Goal: Navigation & Orientation: Find specific page/section

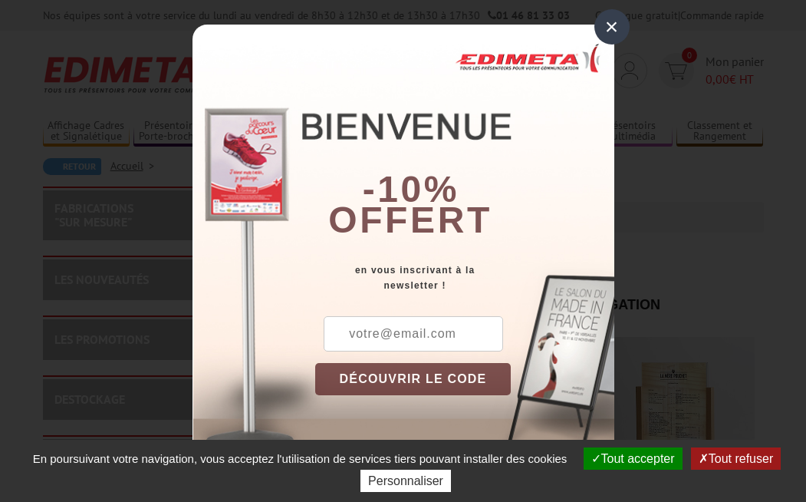
click at [608, 32] on div "×" at bounding box center [612, 26] width 35 height 35
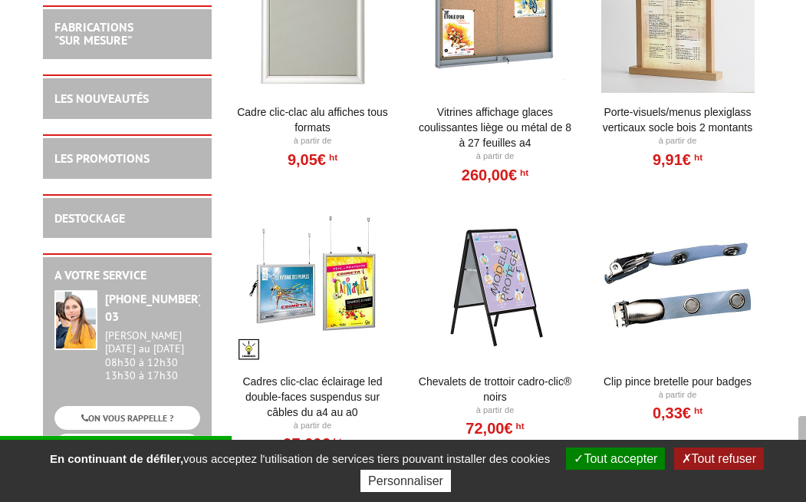
scroll to position [371, 0]
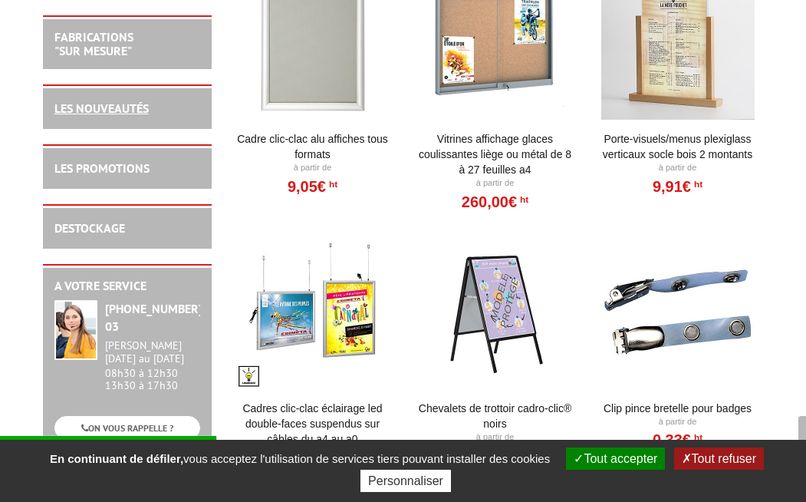
click at [125, 111] on link "LES NOUVEAUTÉS" at bounding box center [101, 107] width 94 height 15
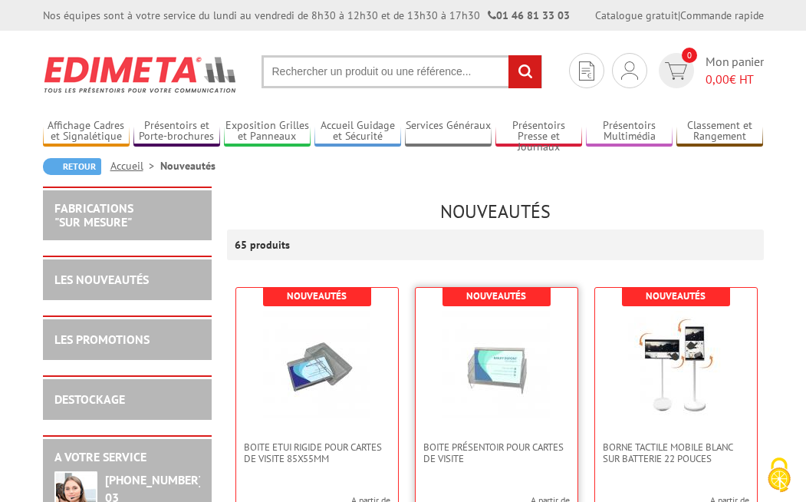
scroll to position [25, 0]
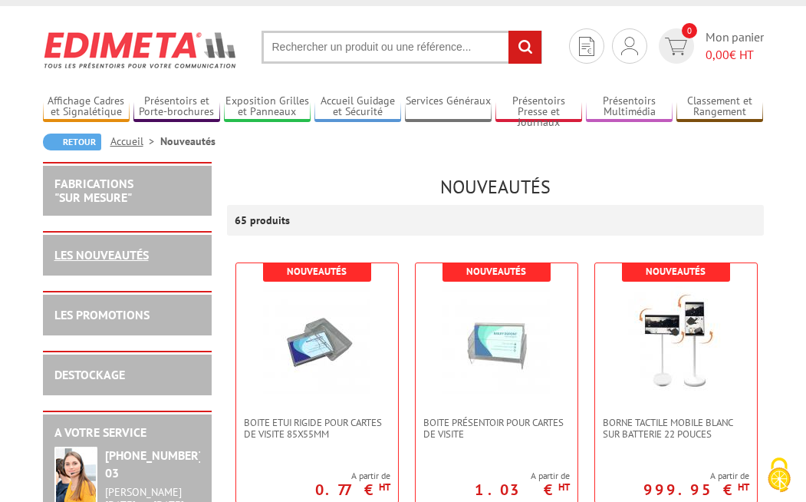
click at [111, 249] on link "LES NOUVEAUTÉS" at bounding box center [101, 254] width 94 height 15
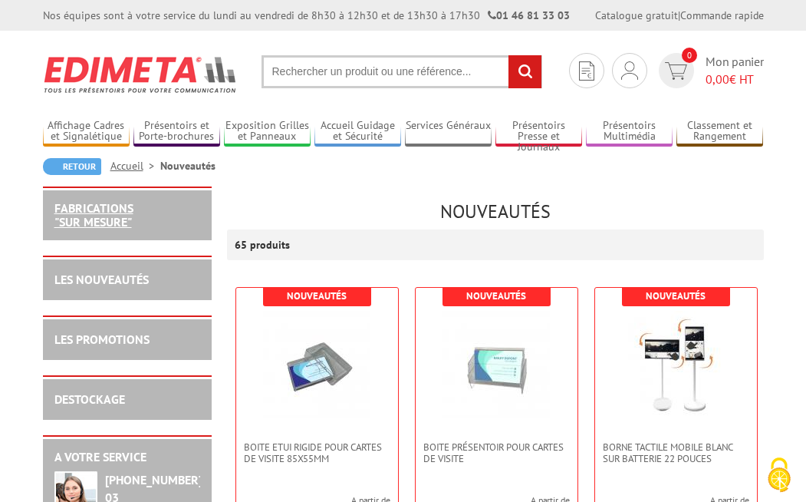
click at [117, 203] on link "FABRICATIONS "Sur Mesure"" at bounding box center [93, 214] width 79 height 29
click at [132, 284] on link "LES NOUVEAUTÉS" at bounding box center [101, 279] width 94 height 15
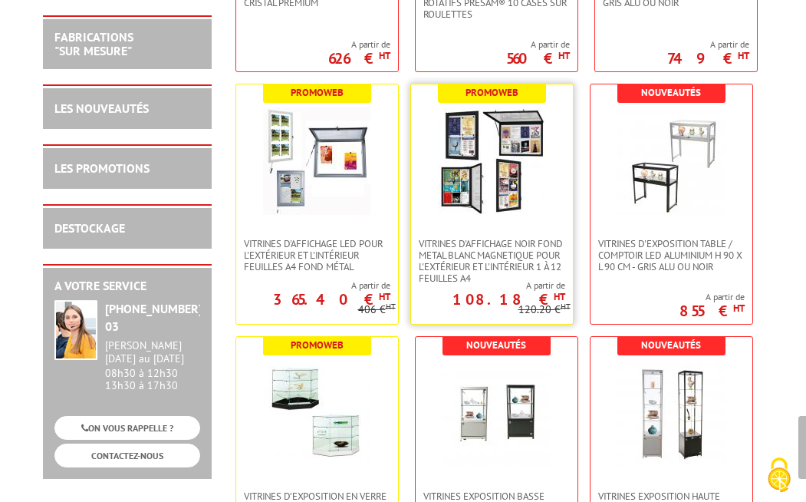
scroll to position [3614, 0]
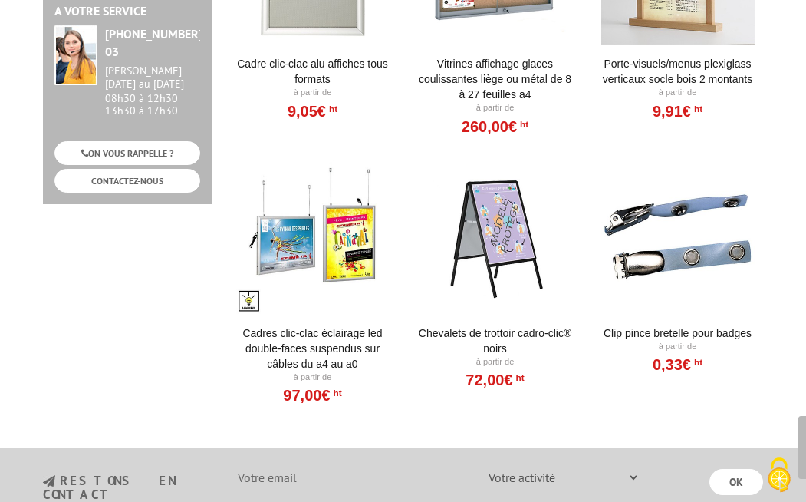
scroll to position [475, 0]
